Goal: Task Accomplishment & Management: Use online tool/utility

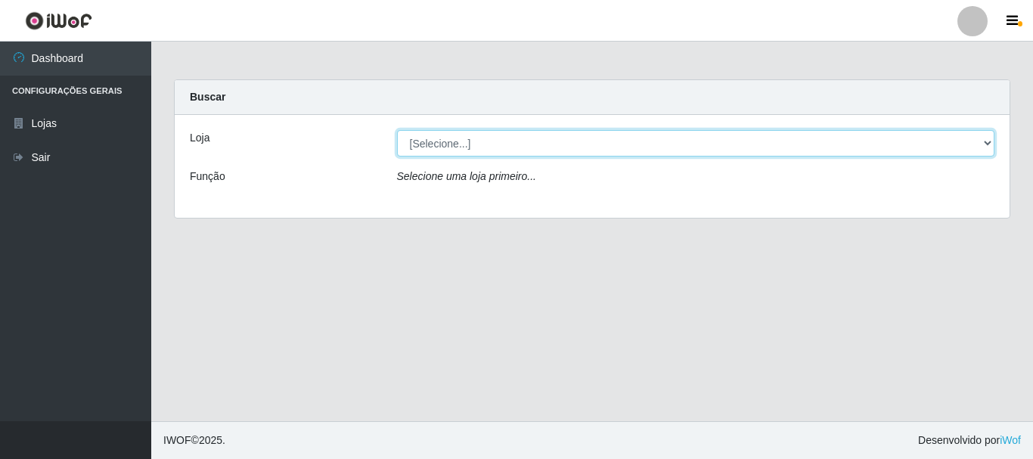
click at [986, 141] on select "[Selecione...] [GEOGRAPHIC_DATA] [GEOGRAPHIC_DATA]" at bounding box center [696, 143] width 598 height 26
select select "64"
click at [397, 130] on select "[Selecione...] [GEOGRAPHIC_DATA] [GEOGRAPHIC_DATA]" at bounding box center [696, 143] width 598 height 26
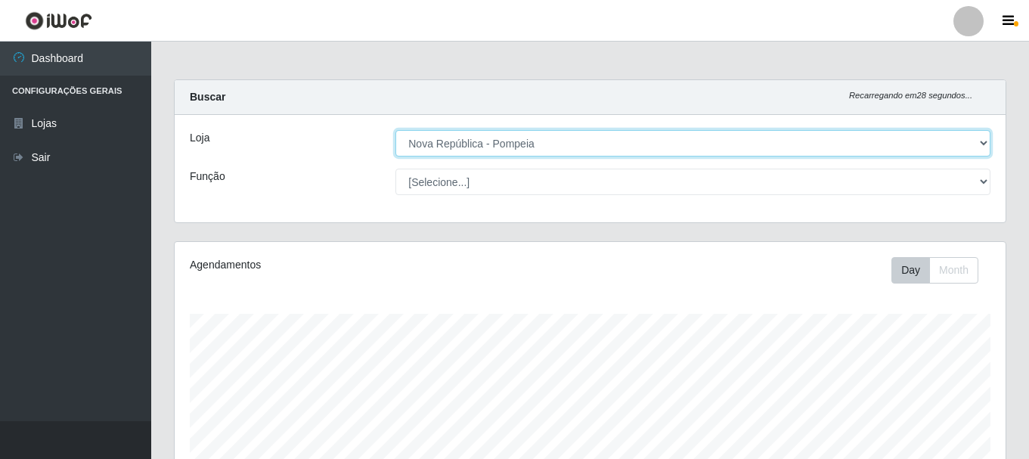
scroll to position [314, 831]
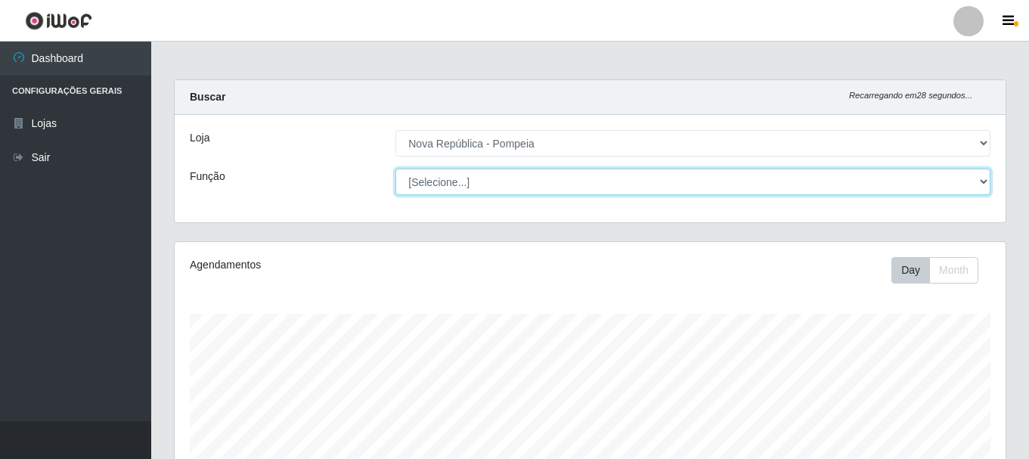
click at [983, 184] on select "[Selecione...] Balconista Operador de Caixa Recepcionista Repositor" at bounding box center [692, 182] width 595 height 26
select select "22"
click at [395, 169] on select "[Selecione...] Balconista Operador de Caixa Recepcionista Repositor" at bounding box center [692, 182] width 595 height 26
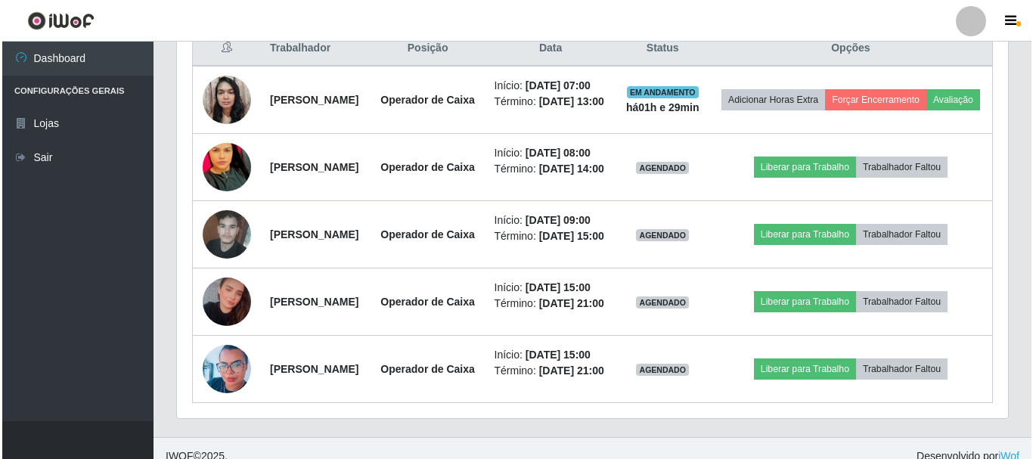
scroll to position [597, 0]
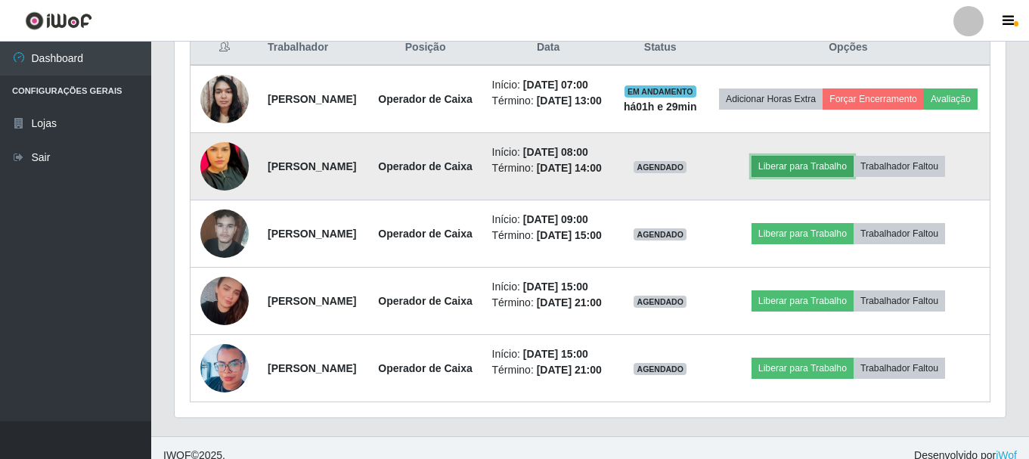
click at [833, 177] on button "Liberar para Trabalho" at bounding box center [802, 166] width 102 height 21
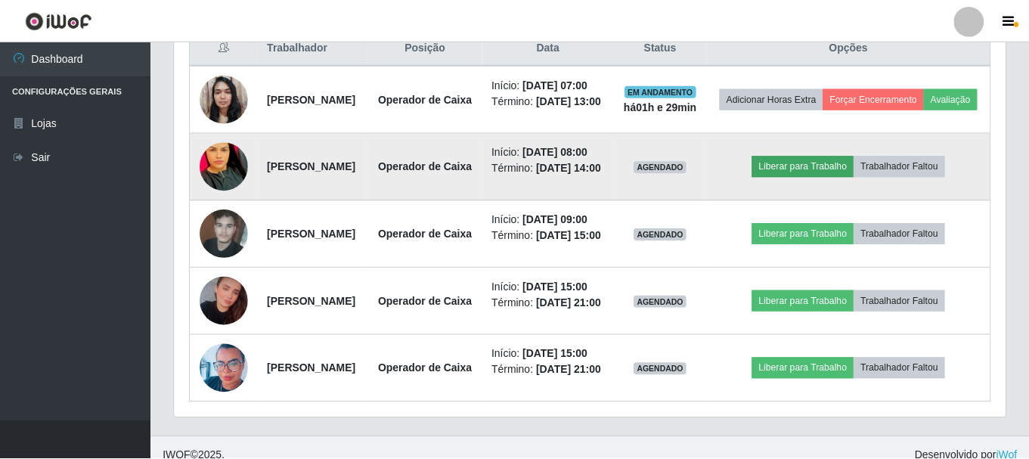
scroll to position [314, 823]
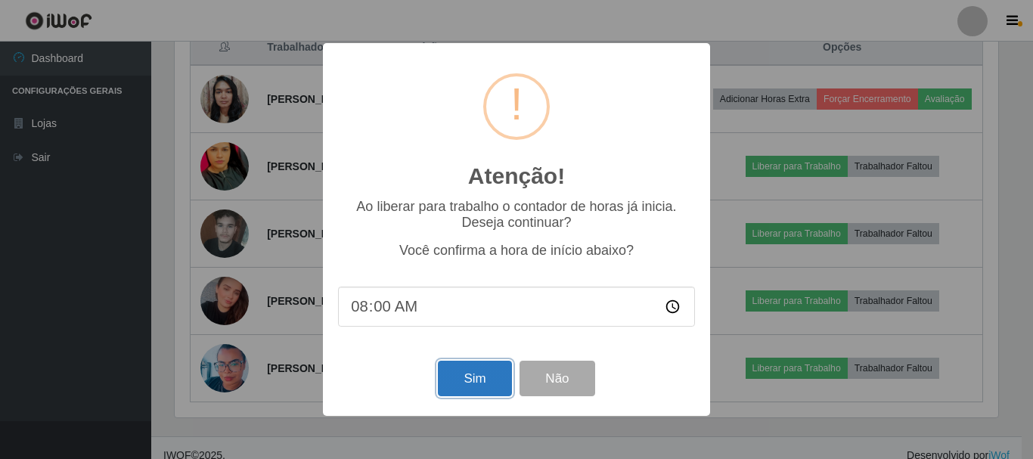
click at [471, 373] on button "Sim" at bounding box center [474, 379] width 73 height 36
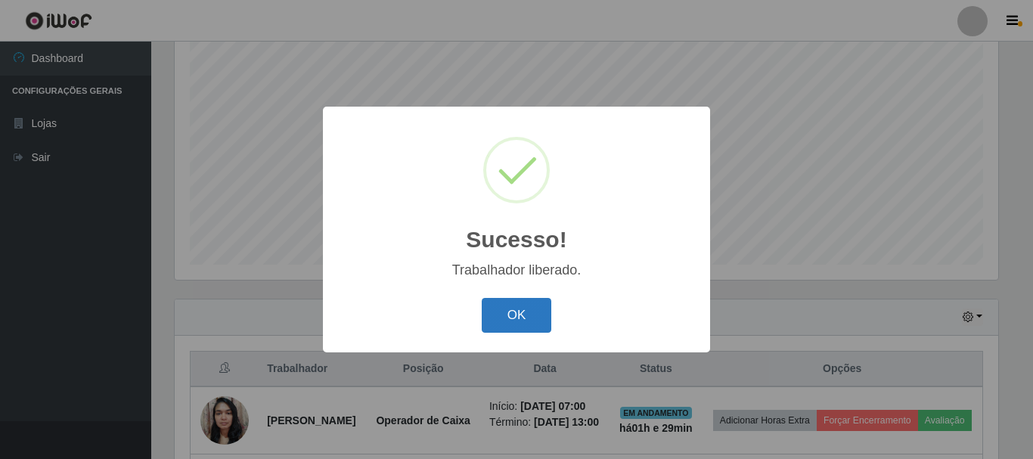
click at [533, 321] on button "OK" at bounding box center [517, 316] width 70 height 36
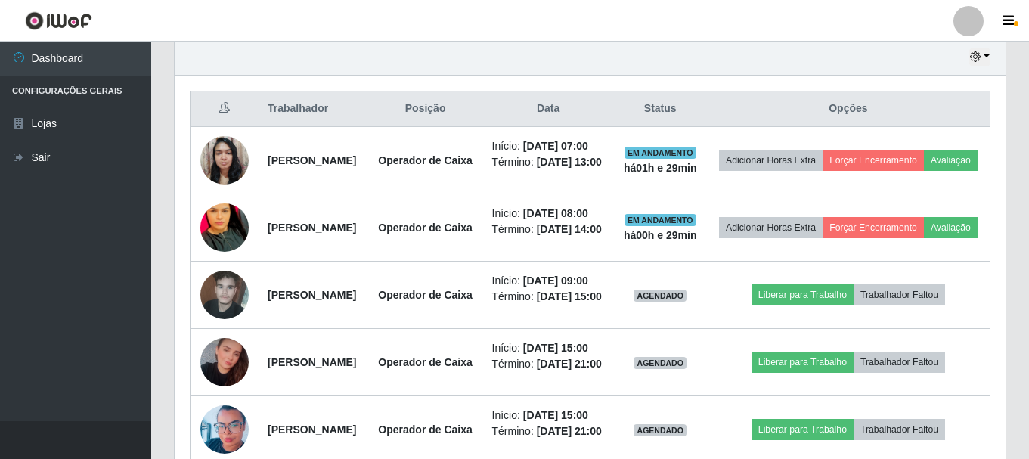
scroll to position [547, 0]
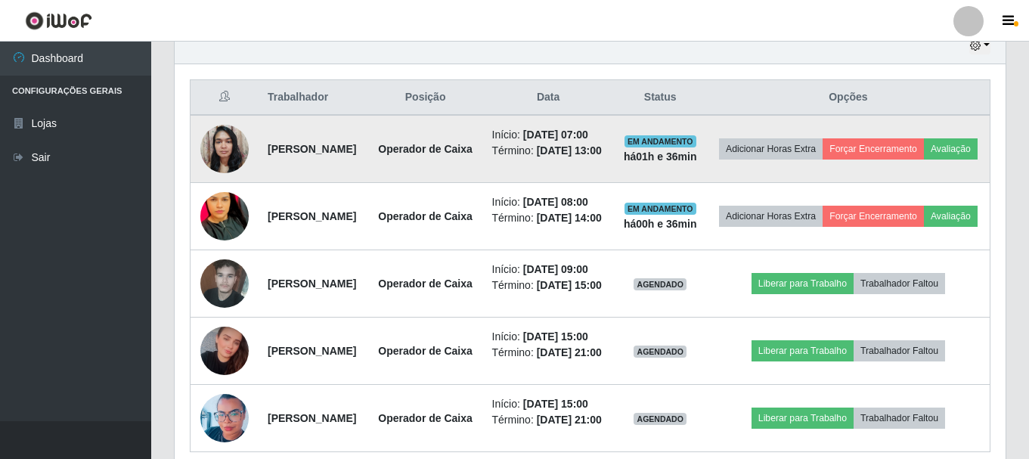
drag, startPoint x: 260, startPoint y: 164, endPoint x: 389, endPoint y: 178, distance: 129.2
click at [368, 178] on td "[PERSON_NAME]" at bounding box center [314, 149] width 110 height 68
copy strong "[PERSON_NAME]"
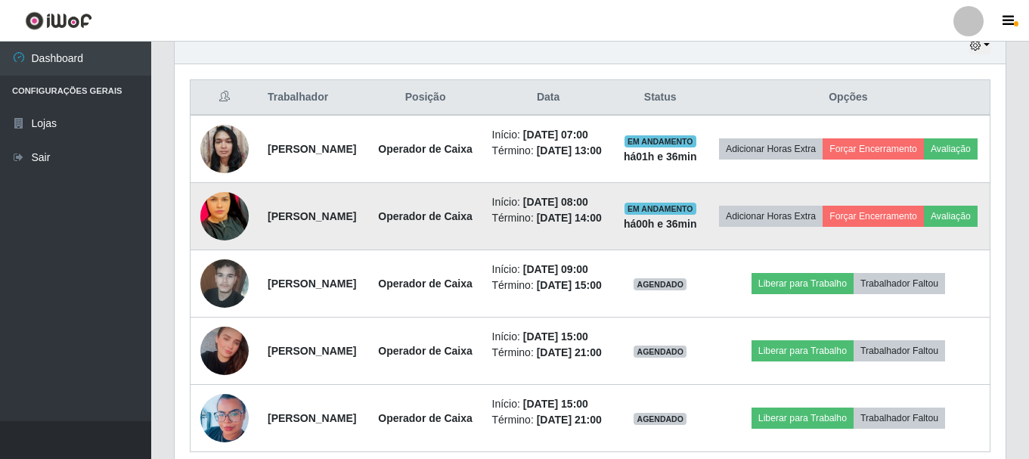
drag, startPoint x: 264, startPoint y: 258, endPoint x: 403, endPoint y: 260, distance: 139.1
click at [368, 250] on td "[PERSON_NAME]" at bounding box center [314, 216] width 110 height 67
copy strong "[PERSON_NAME]"
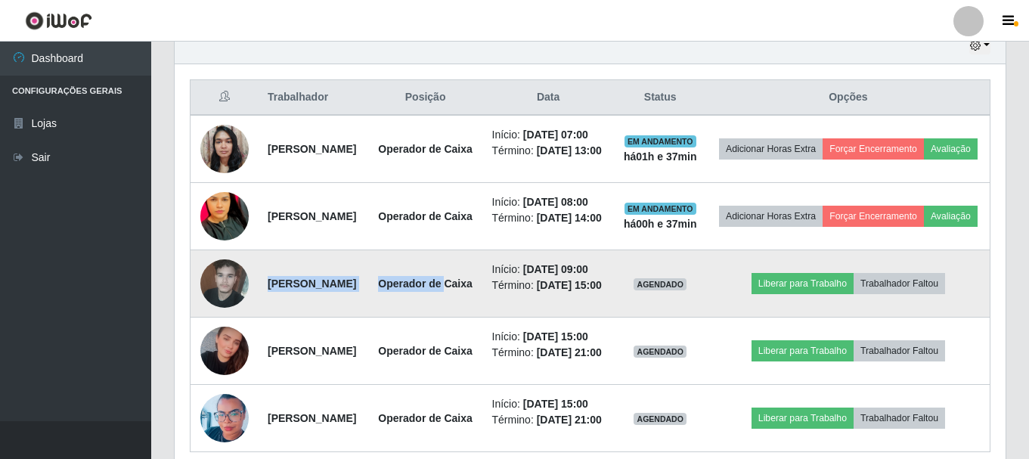
drag, startPoint x: 259, startPoint y: 356, endPoint x: 429, endPoint y: 367, distance: 170.4
click at [429, 317] on tr "[PERSON_NAME] Operador de Caixa Início: [DATE] 09:00 Término: [DATE] 15:00 AGEN…" at bounding box center [590, 283] width 800 height 67
click at [428, 317] on td "Operador de Caixa" at bounding box center [425, 283] width 115 height 67
drag, startPoint x: 262, startPoint y: 352, endPoint x: 411, endPoint y: 366, distance: 150.3
click at [368, 317] on td "[PERSON_NAME]" at bounding box center [314, 283] width 110 height 67
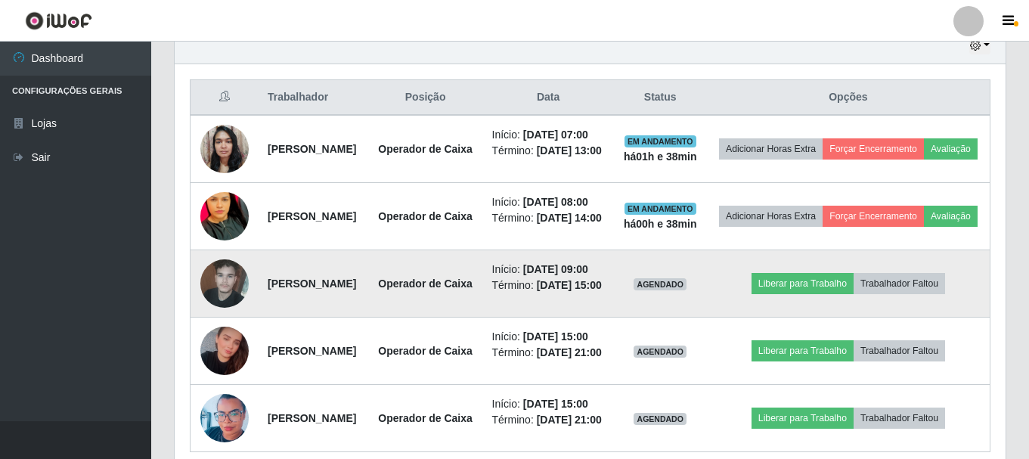
copy strong "[PERSON_NAME]"
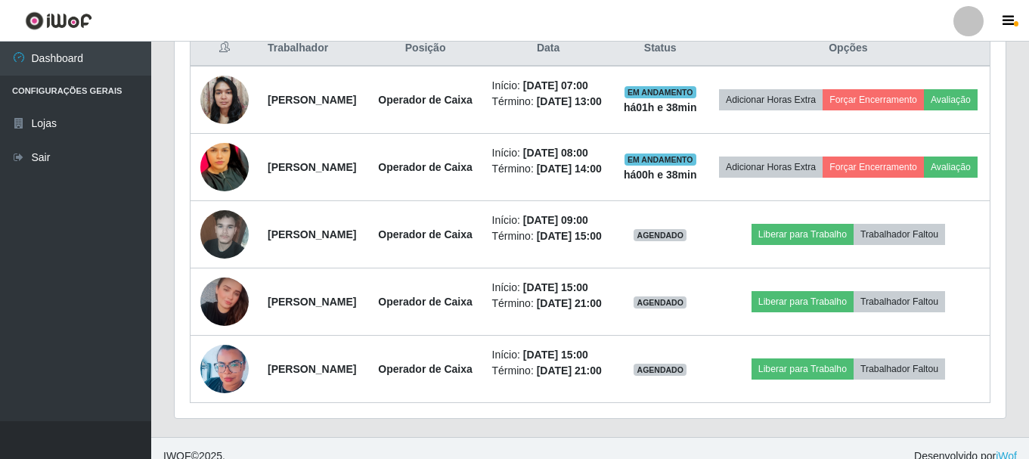
scroll to position [698, 0]
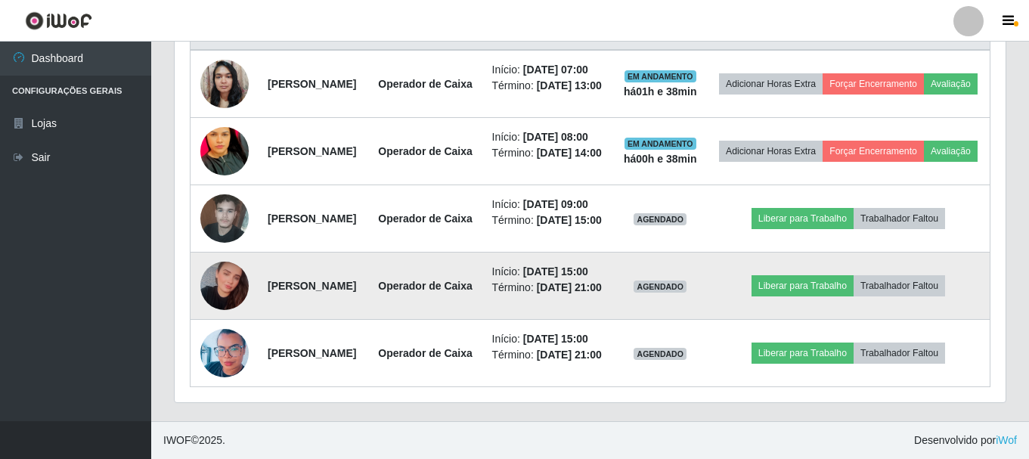
drag, startPoint x: 263, startPoint y: 287, endPoint x: 386, endPoint y: 296, distance: 122.8
click at [368, 296] on td "[PERSON_NAME]" at bounding box center [314, 285] width 110 height 67
copy strong "[PERSON_NAME]"
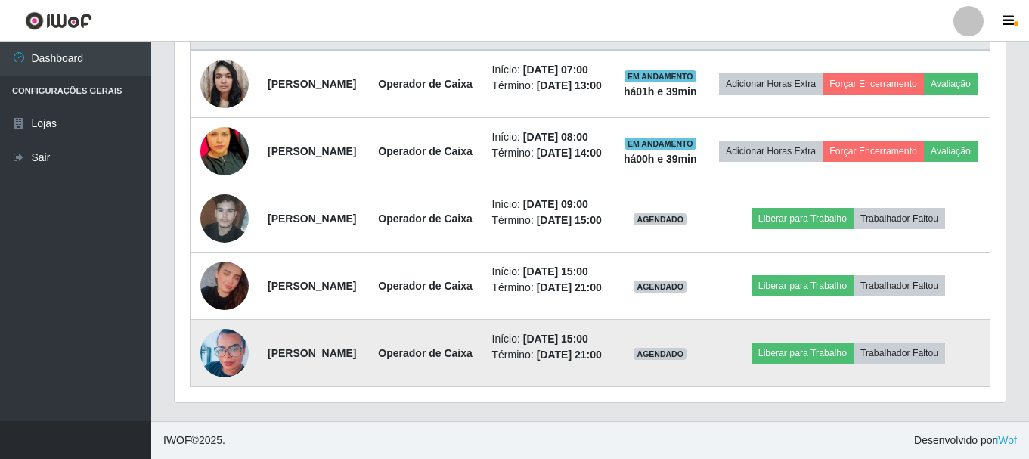
drag, startPoint x: 264, startPoint y: 386, endPoint x: 389, endPoint y: 404, distance: 126.8
click at [368, 387] on td "[PERSON_NAME]" at bounding box center [314, 353] width 110 height 67
copy strong "[PERSON_NAME]"
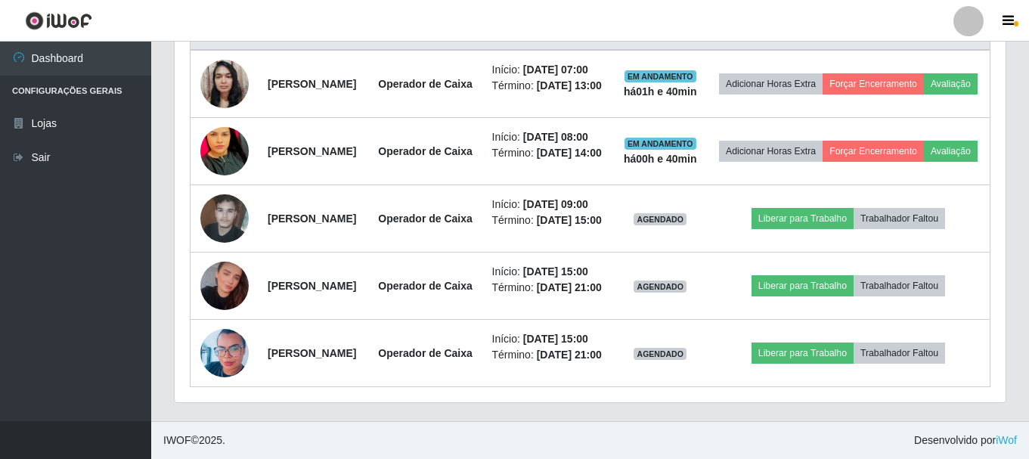
scroll to position [522, 0]
